Goal: Task Accomplishment & Management: Manage account settings

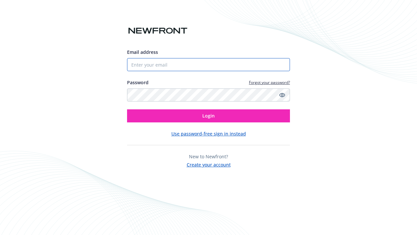
click at [208, 64] on input "Email address" at bounding box center [208, 64] width 163 height 13
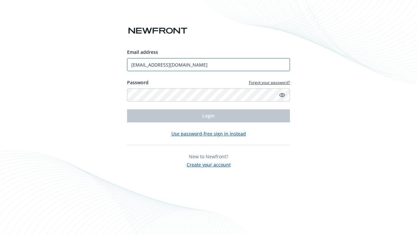
type input "[EMAIL_ADDRESS][DOMAIN_NAME]"
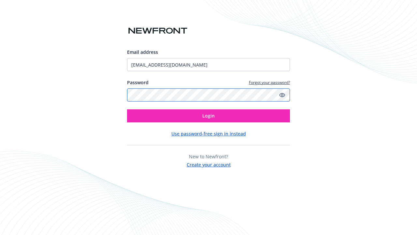
click at [127, 109] on button "Login" at bounding box center [208, 115] width 163 height 13
